Goal: Find specific page/section: Find specific page/section

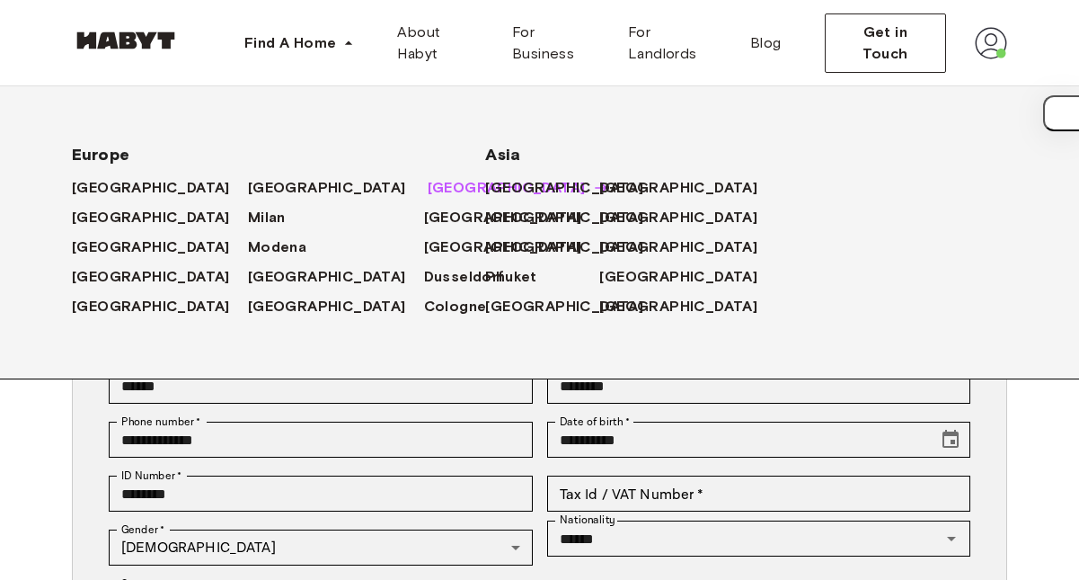
click at [428, 187] on span "[GEOGRAPHIC_DATA]" at bounding box center [507, 188] width 158 height 22
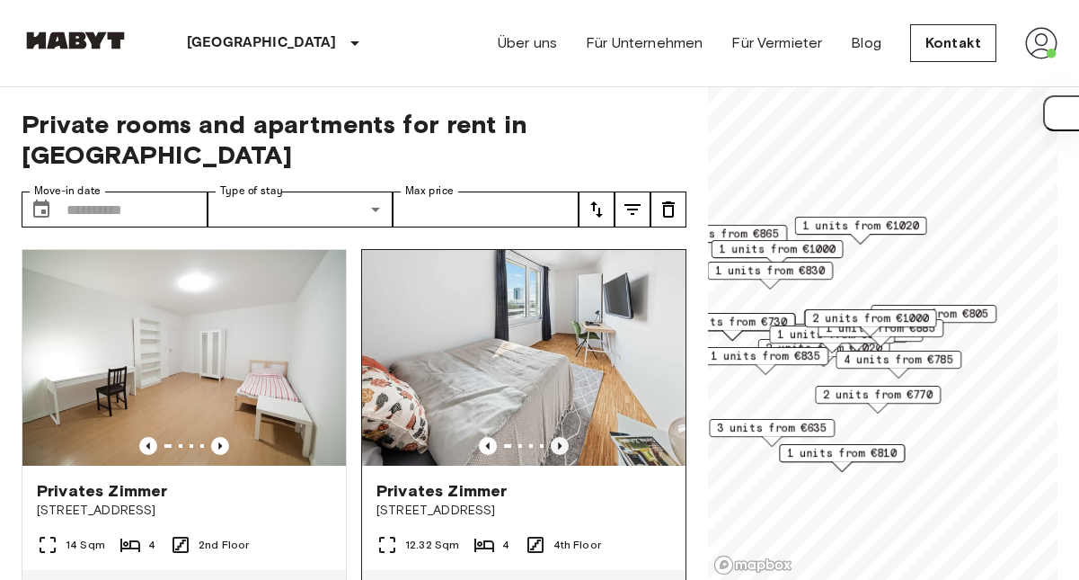
click at [551, 437] on icon "Previous image" at bounding box center [560, 446] width 18 height 18
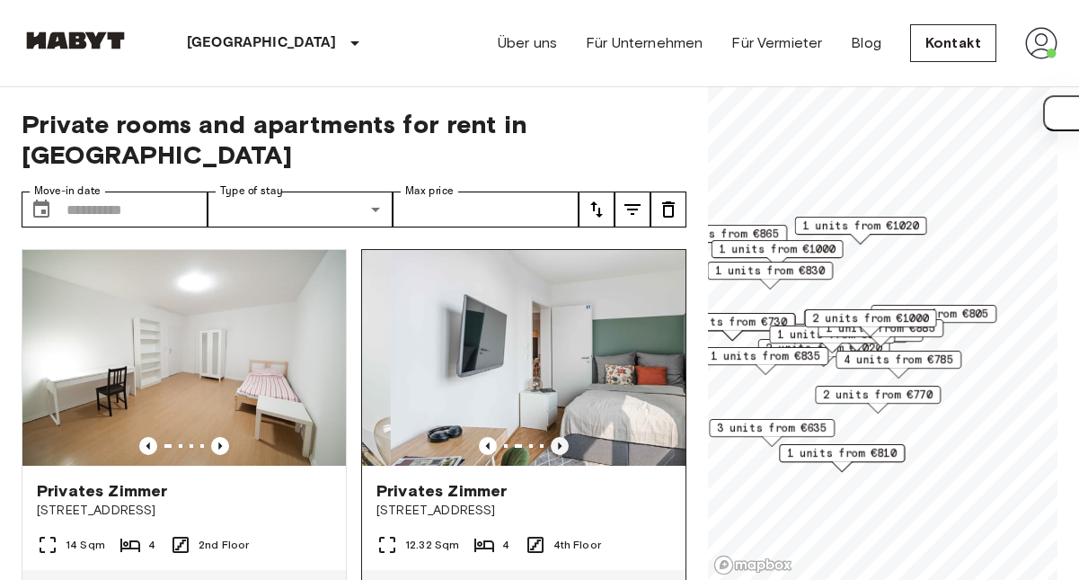
click at [551, 437] on icon "Previous image" at bounding box center [560, 446] width 18 height 18
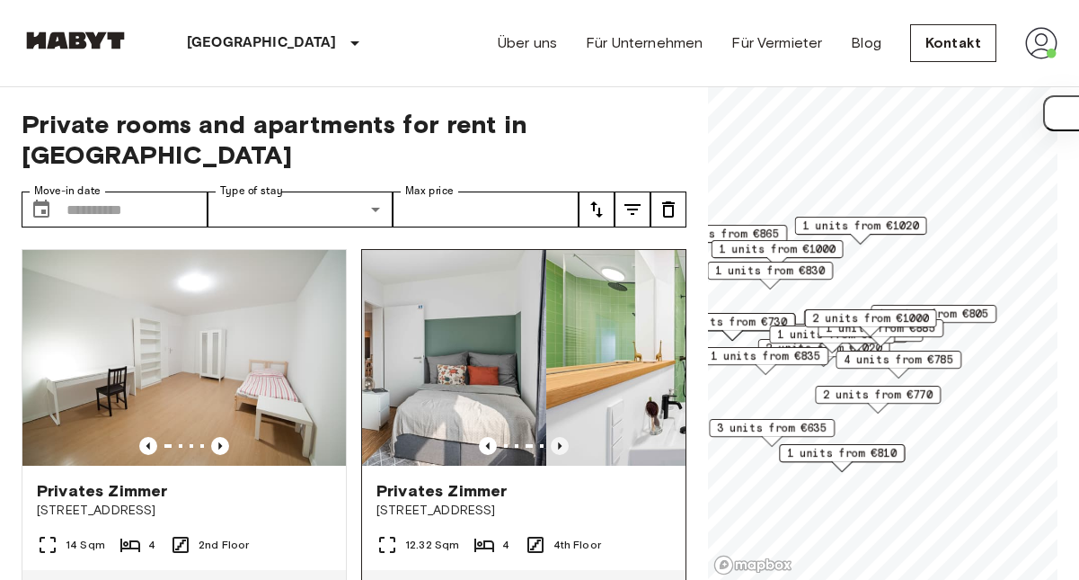
click at [551, 437] on icon "Previous image" at bounding box center [560, 446] width 18 height 18
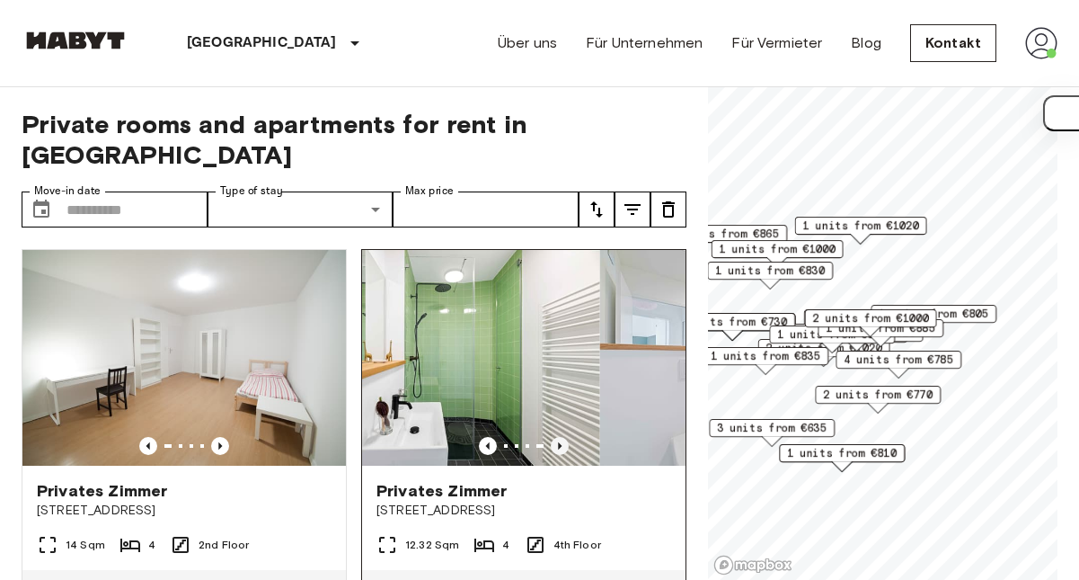
click at [551, 437] on icon "Previous image" at bounding box center [560, 446] width 18 height 18
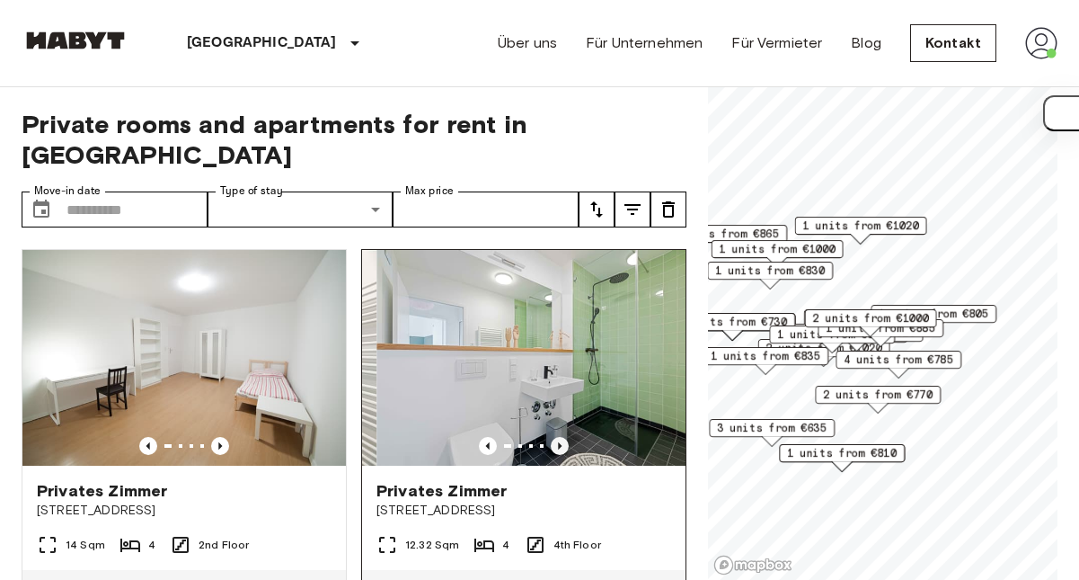
click at [551, 437] on icon "Previous image" at bounding box center [560, 446] width 18 height 18
